Goal: Information Seeking & Learning: Check status

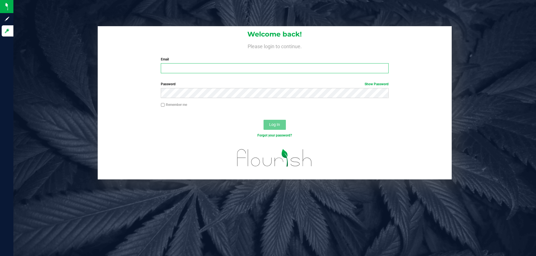
click at [192, 68] on input "Email" at bounding box center [274, 68] width 227 height 10
type input "[EMAIL_ADDRESS][DOMAIN_NAME]"
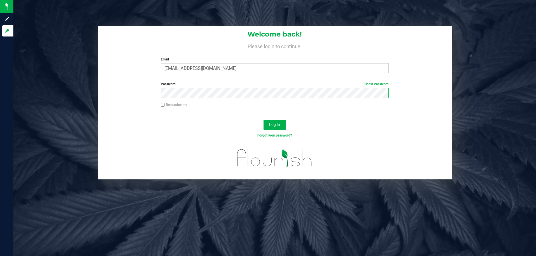
click at [263, 120] on button "Log In" at bounding box center [274, 125] width 22 height 10
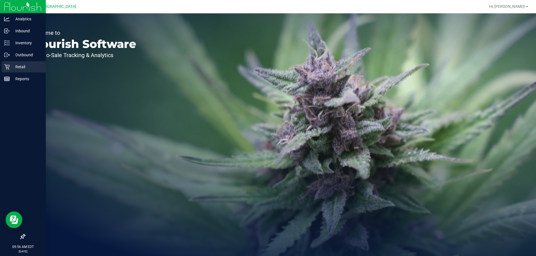
click at [21, 67] on p "Retail" at bounding box center [26, 67] width 33 height 7
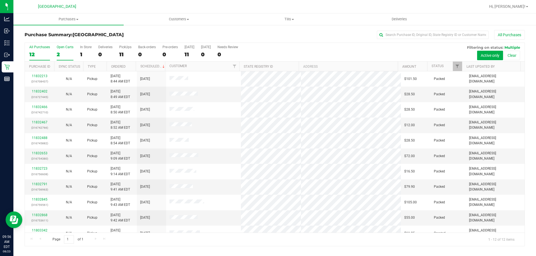
click at [66, 45] on div "Open Carts" at bounding box center [65, 47] width 17 height 4
click at [0, 0] on input "Open Carts 2" at bounding box center [0, 0] width 0 height 0
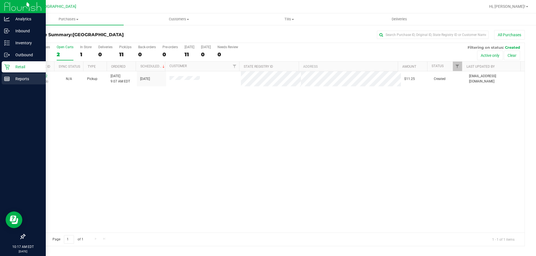
click at [8, 78] on line at bounding box center [6, 78] width 5 height 0
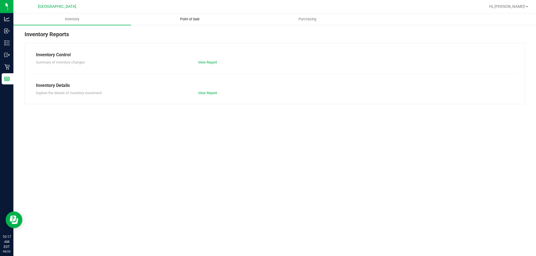
click at [193, 18] on span "Point of Sale" at bounding box center [189, 19] width 35 height 5
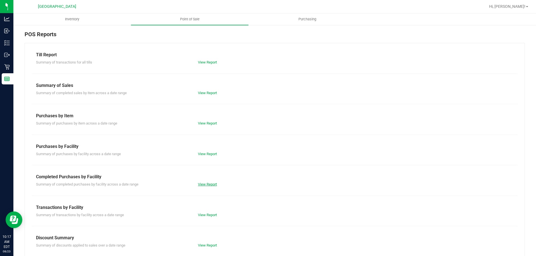
click at [214, 183] on link "View Report" at bounding box center [207, 185] width 19 height 4
